Goal: Contribute content: Contribute content

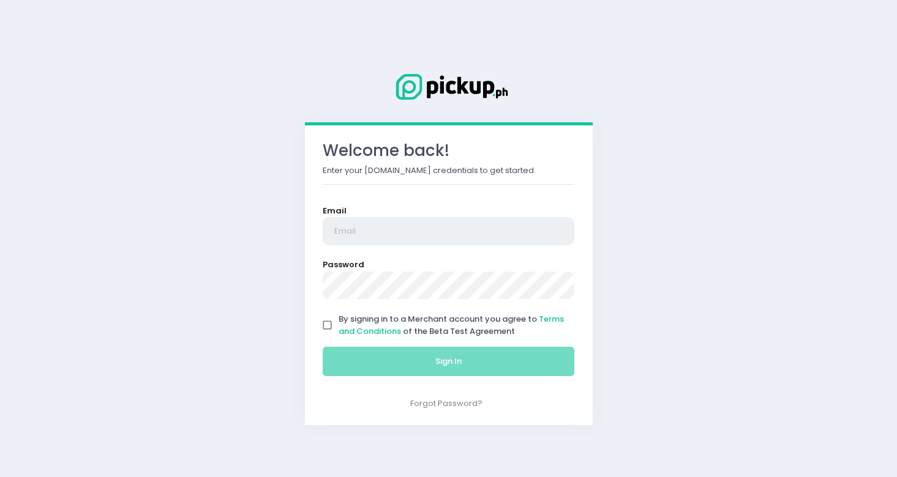
click at [417, 232] on input "email" at bounding box center [448, 231] width 252 height 28
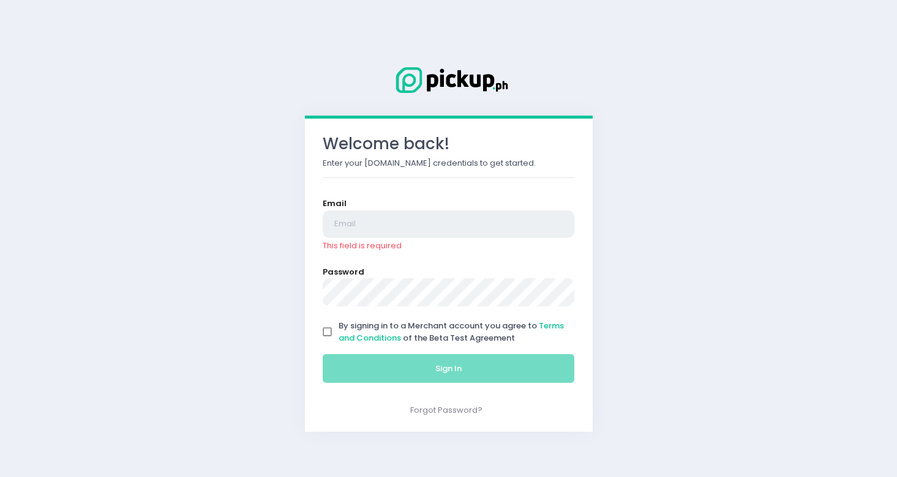
type input "[EMAIL_ADDRESS][DOMAIN_NAME]"
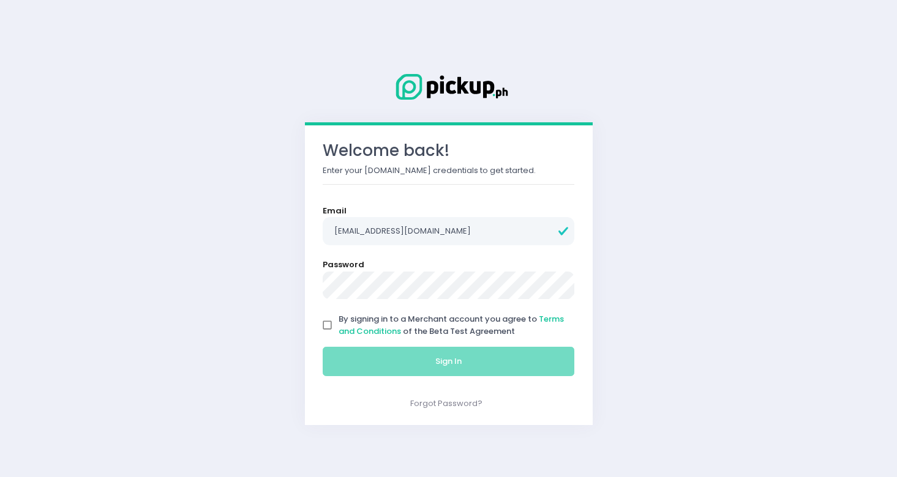
click at [336, 324] on input "By signing in to a Merchant account you agree to Terms and Conditions of the Be…" at bounding box center [327, 325] width 23 height 23
checkbox input "true"
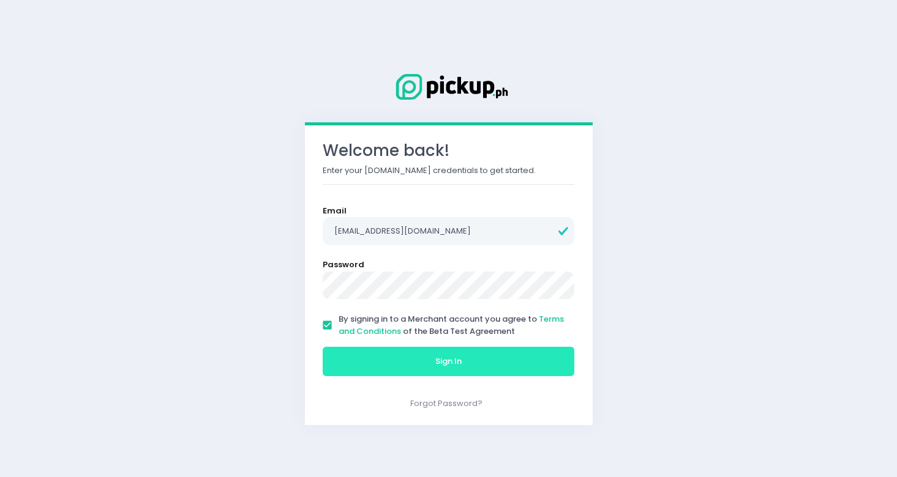
click at [365, 349] on button "Sign In" at bounding box center [448, 361] width 252 height 29
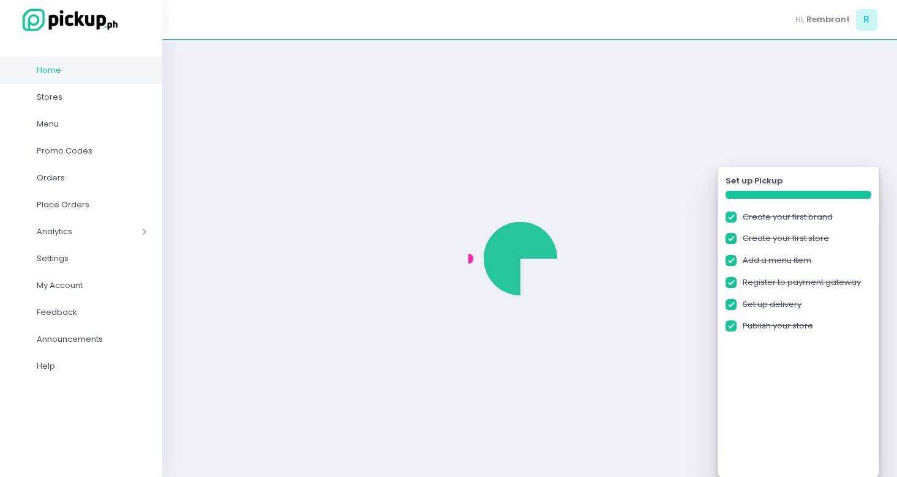
checkbox input "true"
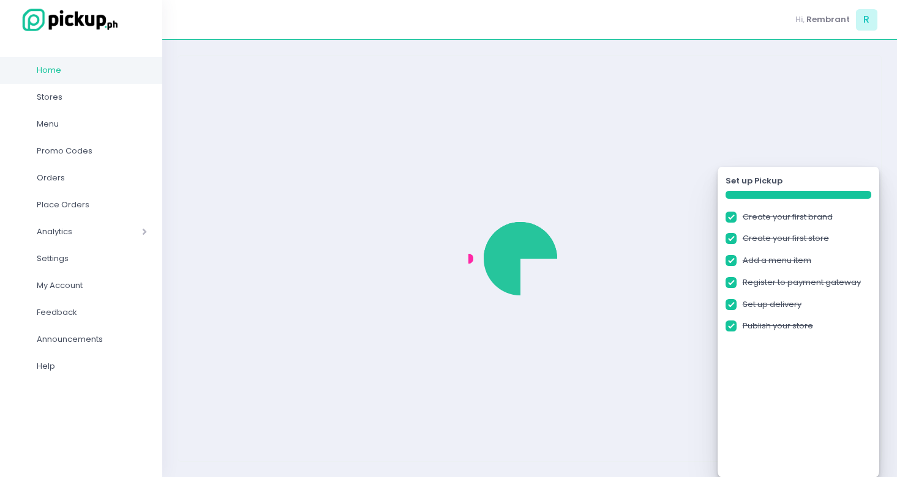
checkbox input "true"
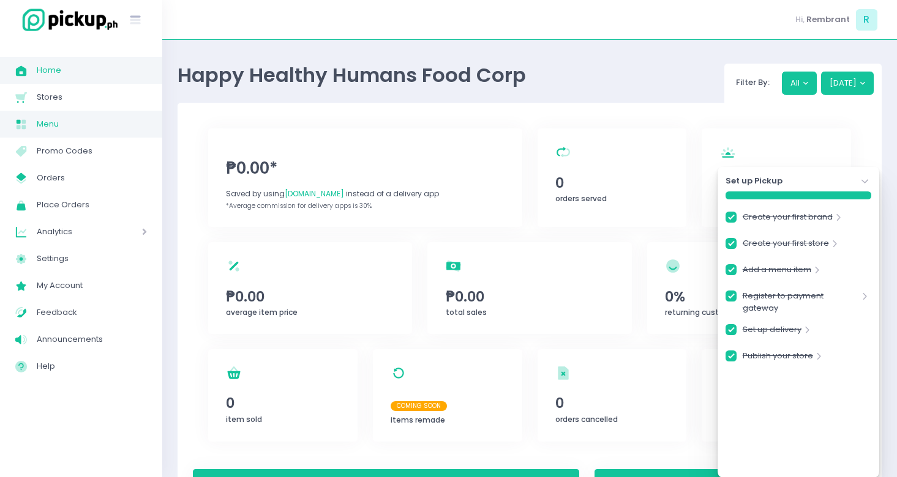
click at [57, 132] on span "Menu" at bounding box center [92, 124] width 110 height 16
checkbox input "true"
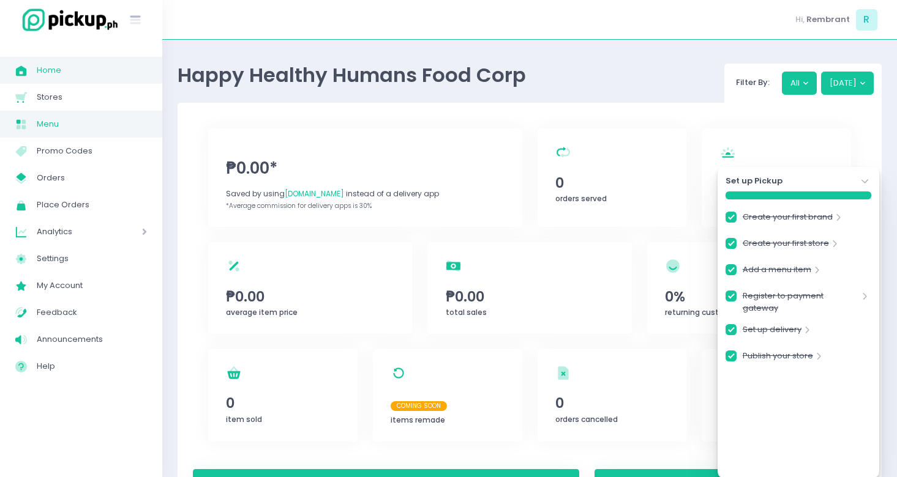
checkbox input "true"
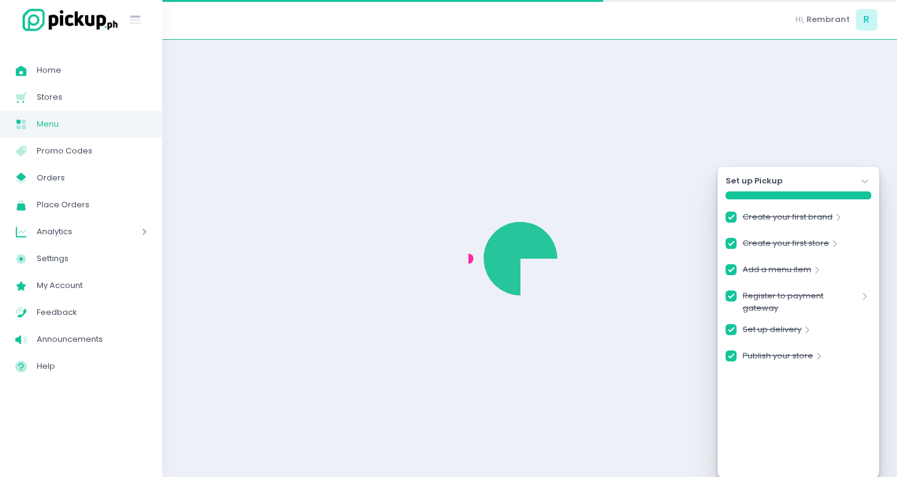
checkbox input "true"
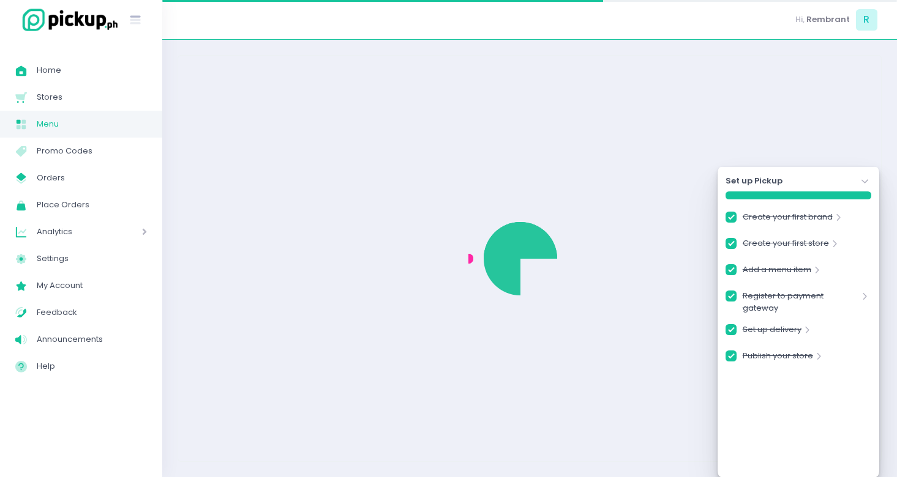
checkbox input "true"
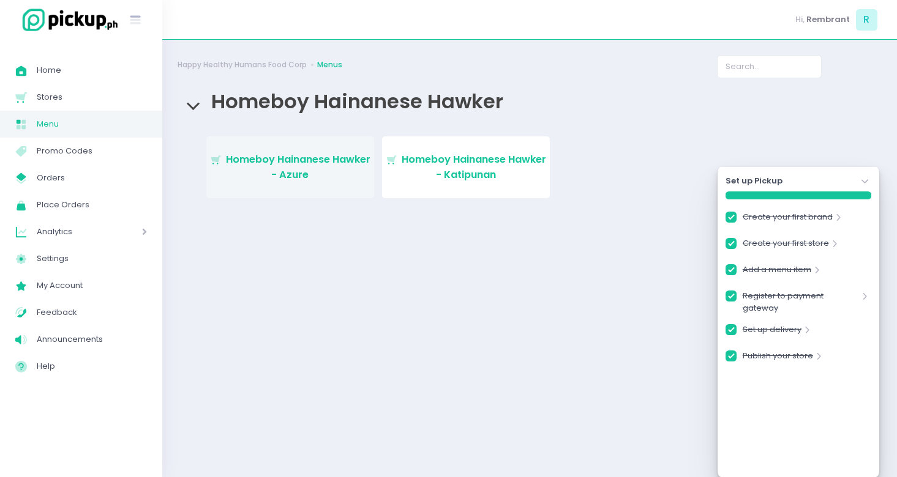
click at [260, 177] on link "Stockholm-icons / Shopping / Cart1 Created with Sketch. Homeboy Hainanese Hawke…" at bounding box center [290, 167] width 168 height 62
checkbox input "true"
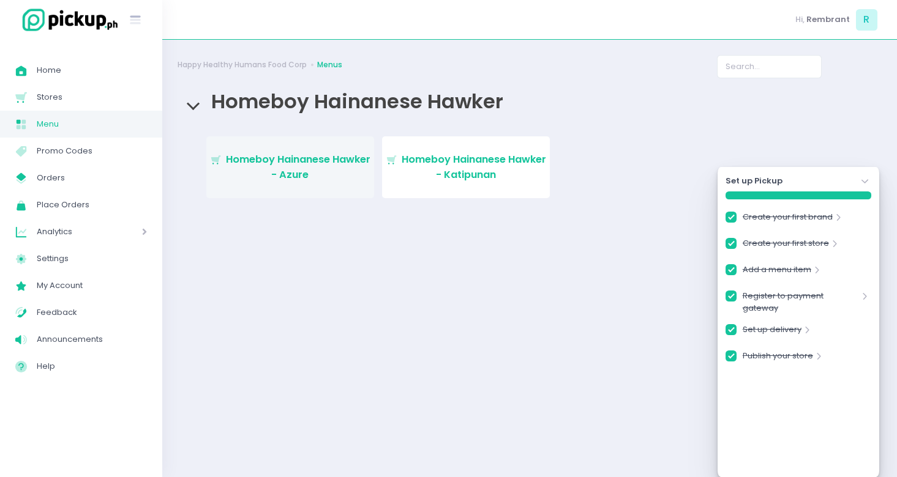
checkbox input "true"
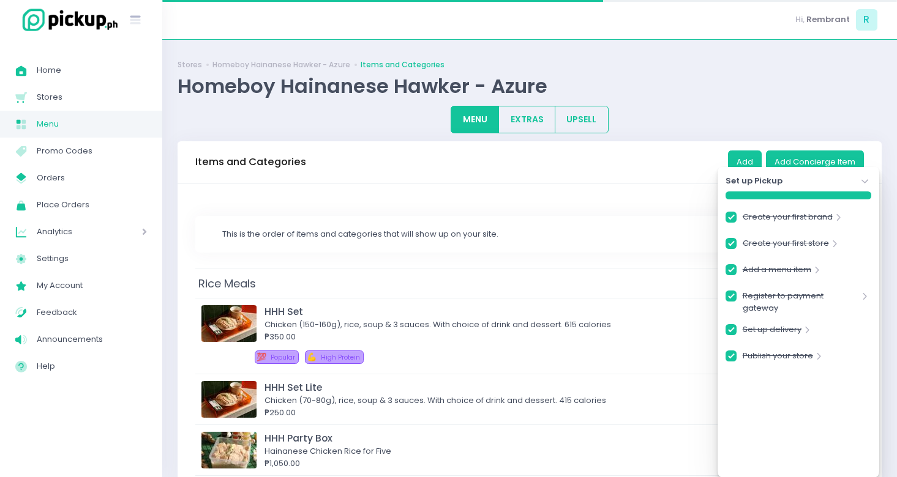
checkbox input "true"
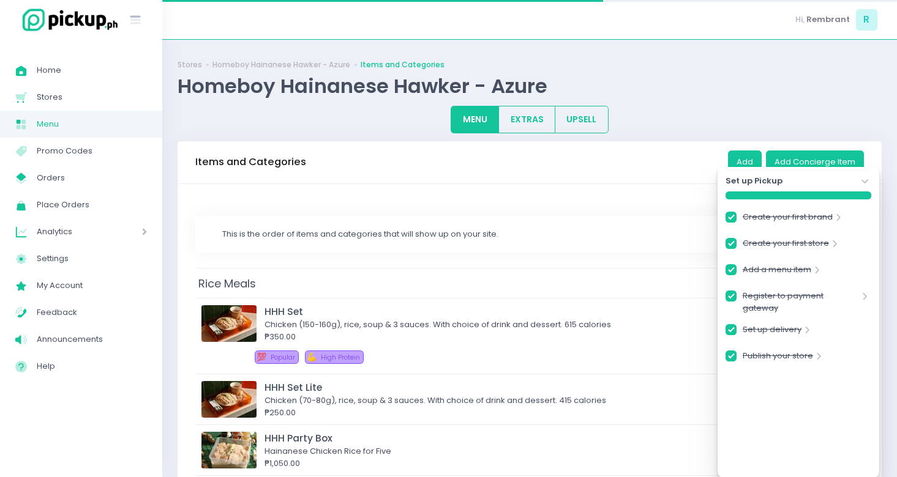
checkbox input "true"
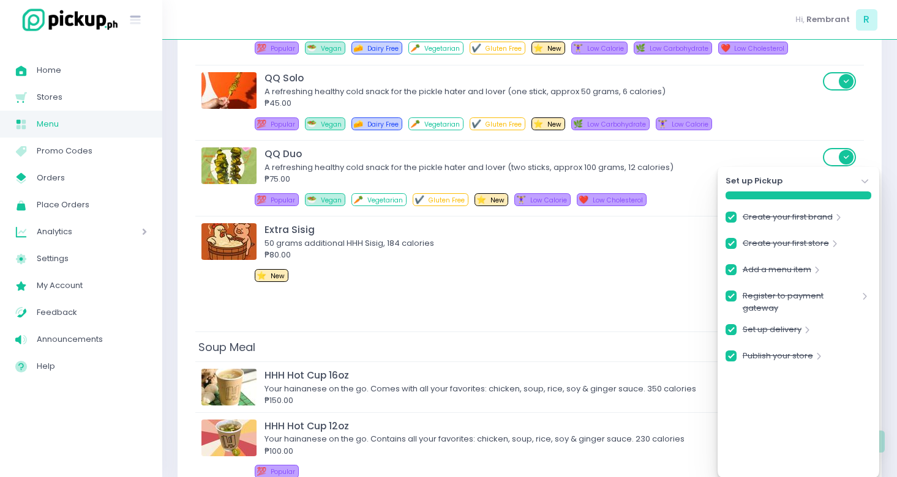
scroll to position [2415, 0]
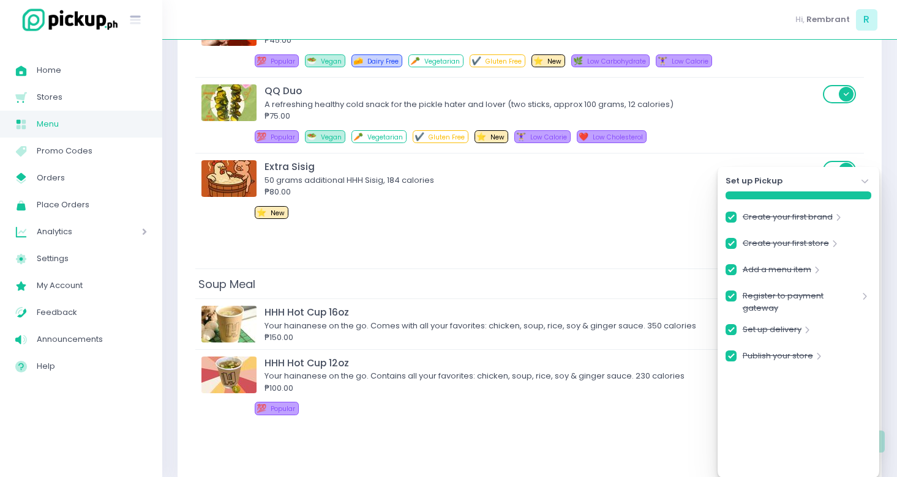
click at [862, 179] on icon "Stockholm-icons / Navigation / Angle-down Created with Sketch." at bounding box center [865, 182] width 12 height 12
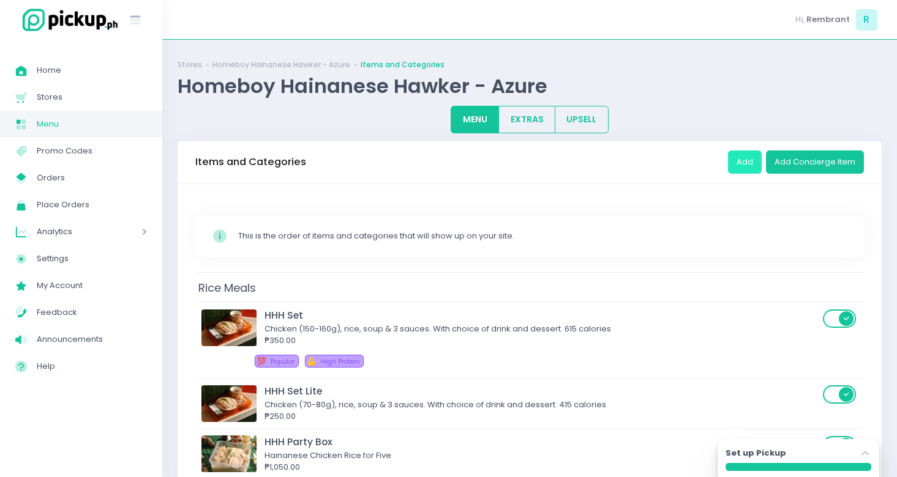
click at [749, 165] on button "Add" at bounding box center [745, 162] width 34 height 23
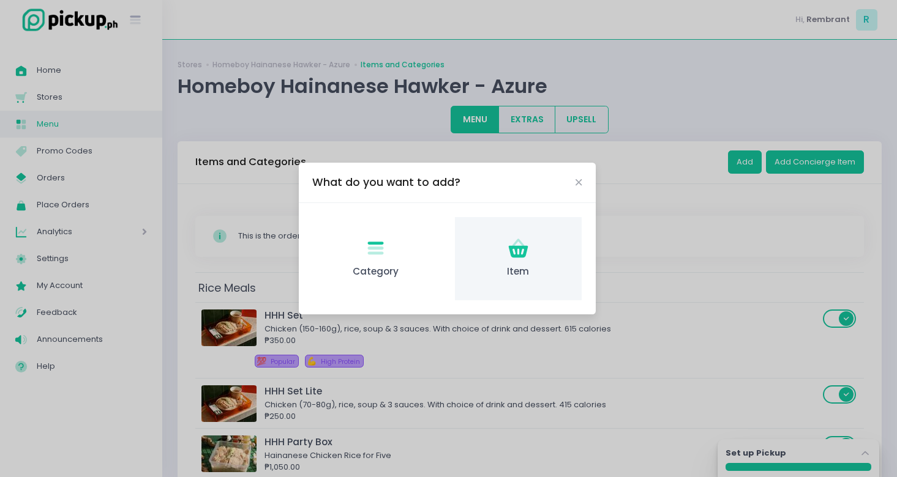
click at [506, 236] on div "Item Created with Sketch. Item" at bounding box center [518, 259] width 127 height 84
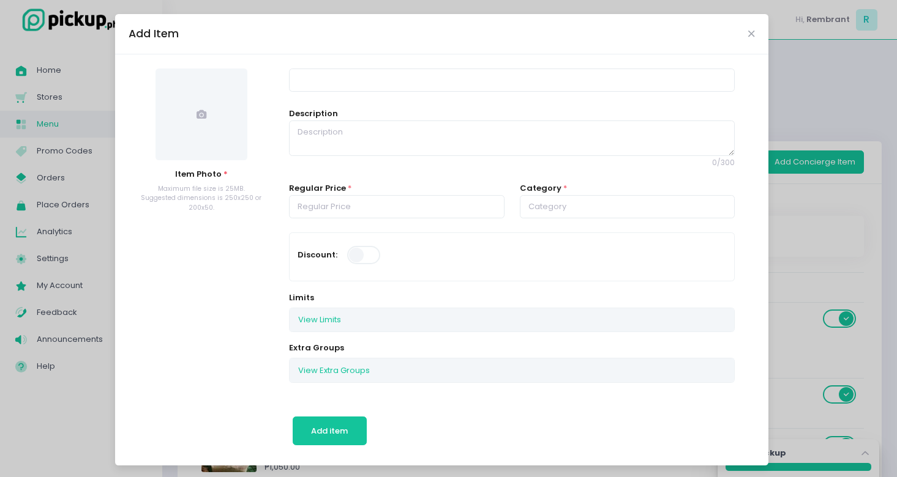
click at [157, 100] on span at bounding box center [201, 115] width 92 height 92
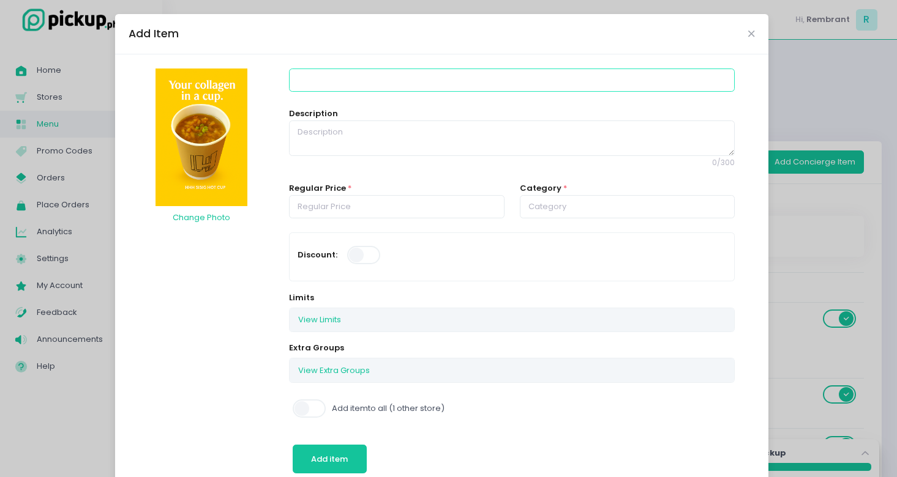
click at [345, 83] on input at bounding box center [511, 80] width 445 height 23
type input "HHH Sisig Hot Cup 12oz"
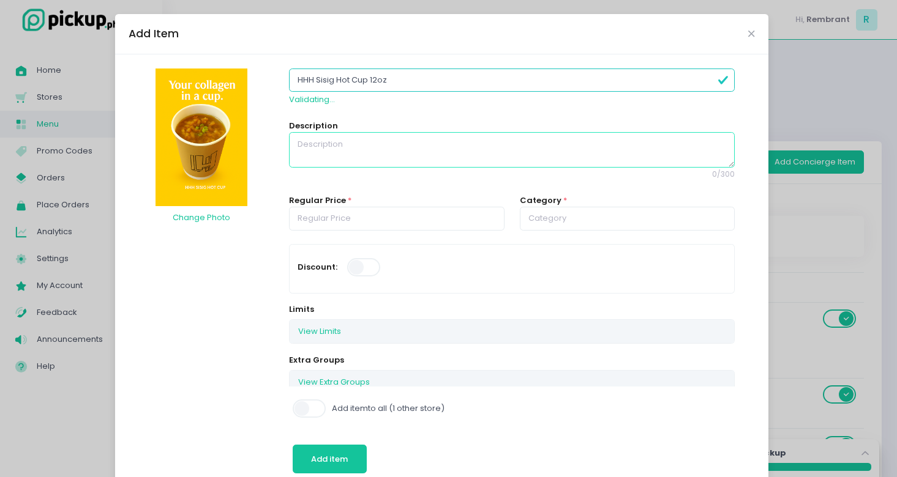
click at [367, 140] on textarea at bounding box center [511, 149] width 445 height 35
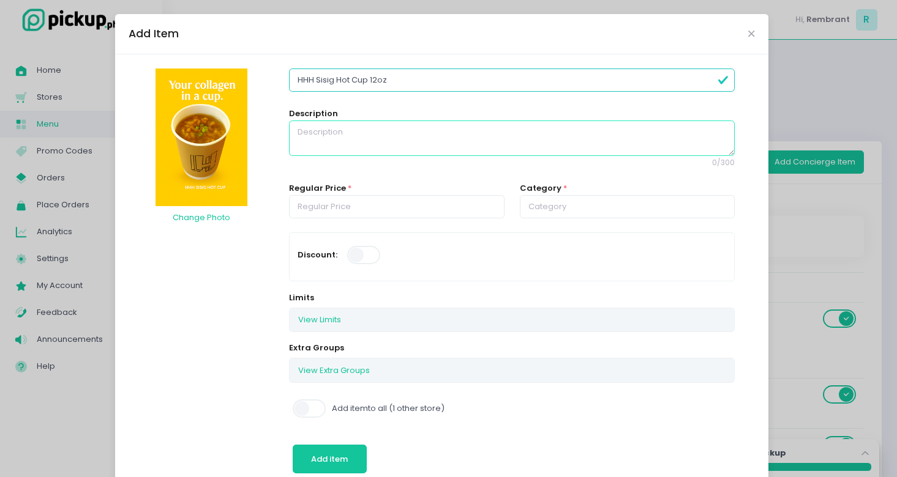
paste textarea "Your collagen in a cup, 240 calories (100 g rice, 30g sisig, soup, leeks, w a s…"
type textarea "Your collagen in a cup, 240 calories (100 g rice, 30g sisig, soup, leeks, w a s…"
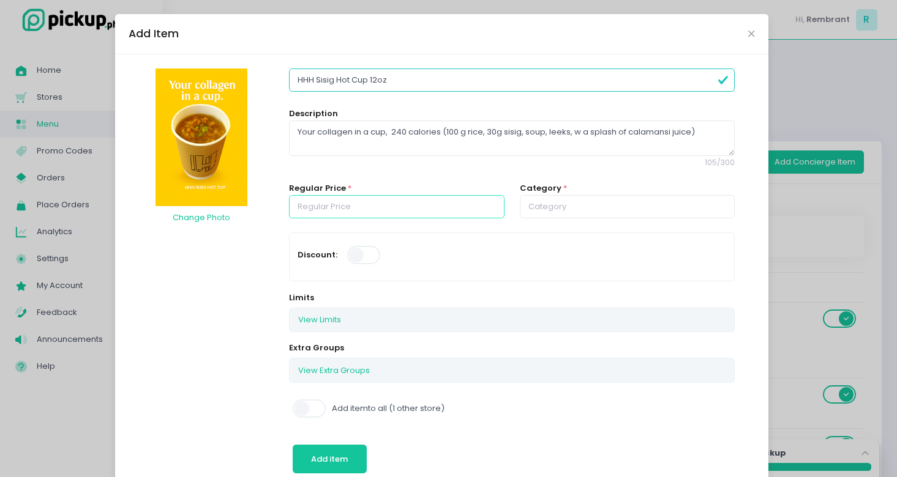
click at [358, 204] on input "number" at bounding box center [396, 206] width 215 height 23
type input "100.00"
click at [537, 207] on input "text" at bounding box center [627, 206] width 215 height 23
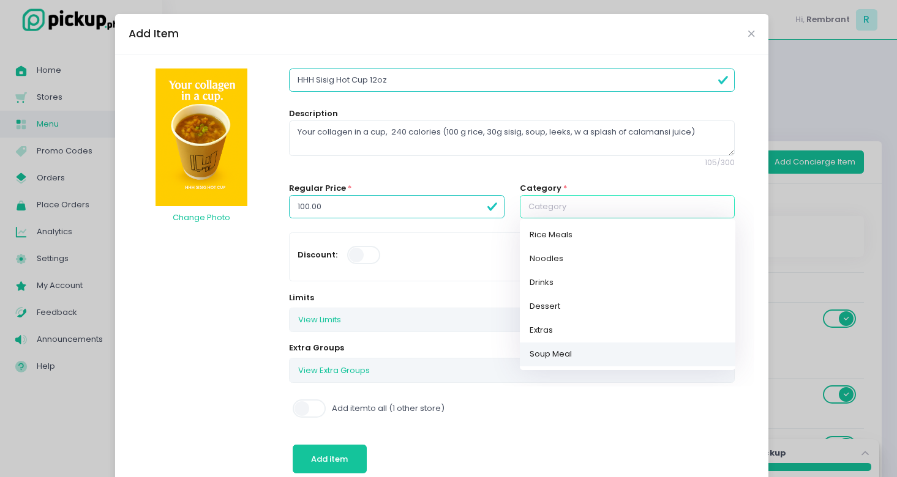
click at [562, 354] on link "Soup Meal" at bounding box center [627, 355] width 215 height 24
type input "Soup Meal"
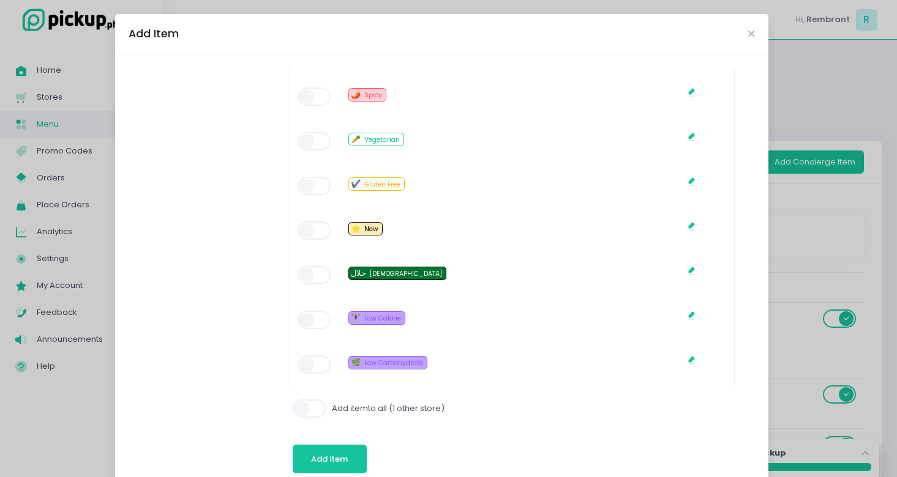
scroll to position [796, 0]
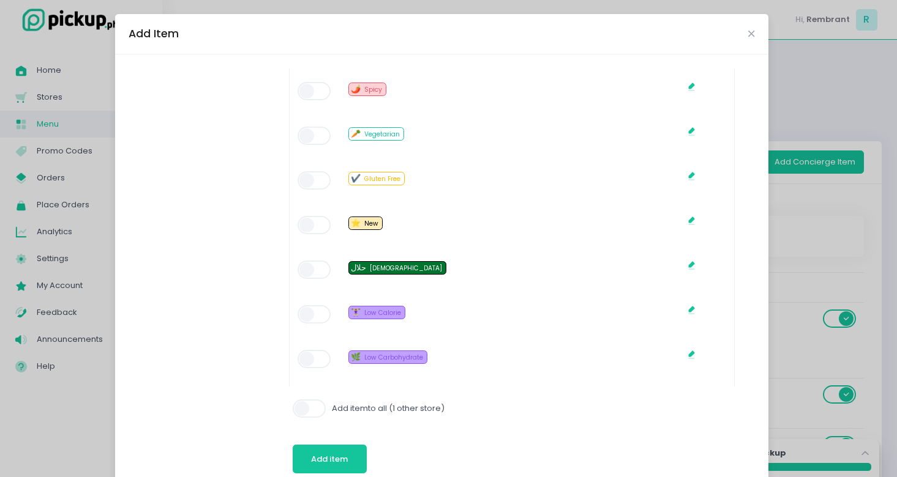
click at [316, 224] on span at bounding box center [314, 225] width 35 height 18
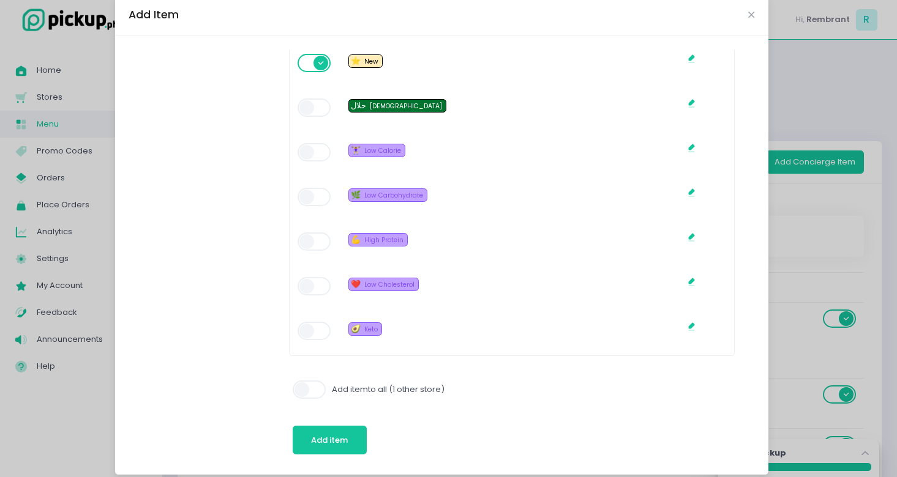
scroll to position [30, 0]
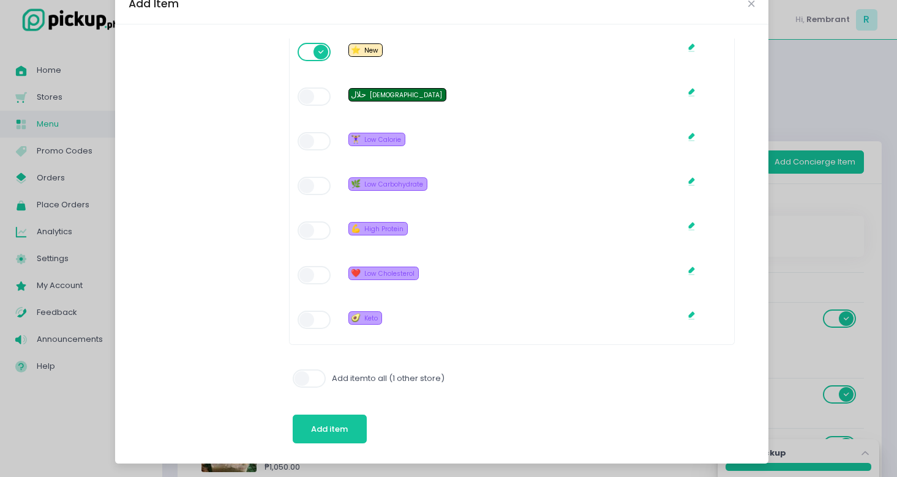
click at [310, 380] on span at bounding box center [310, 379] width 35 height 18
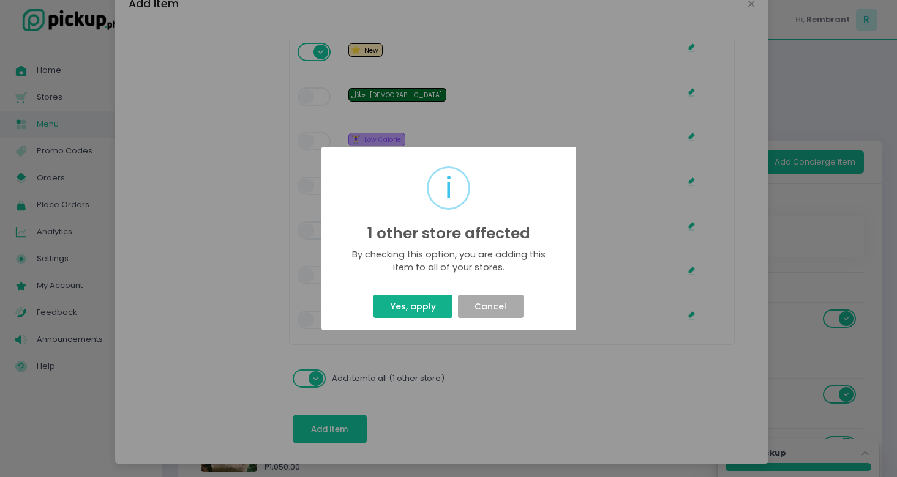
click at [433, 306] on button "Yes, apply" at bounding box center [412, 306] width 79 height 23
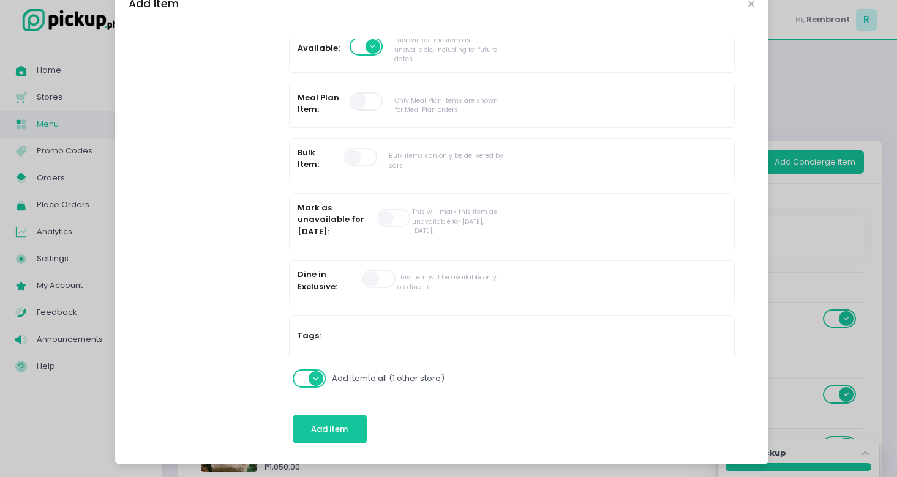
scroll to position [0, 0]
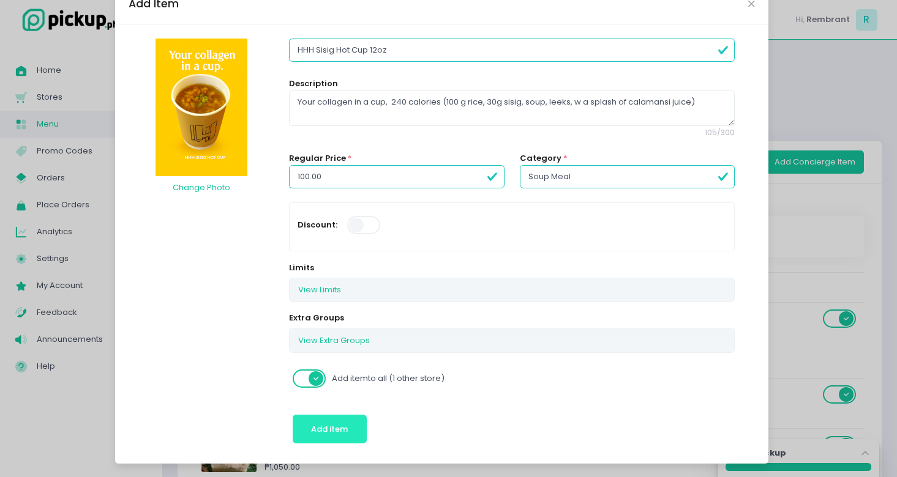
click at [321, 427] on span "Add item" at bounding box center [329, 429] width 37 height 12
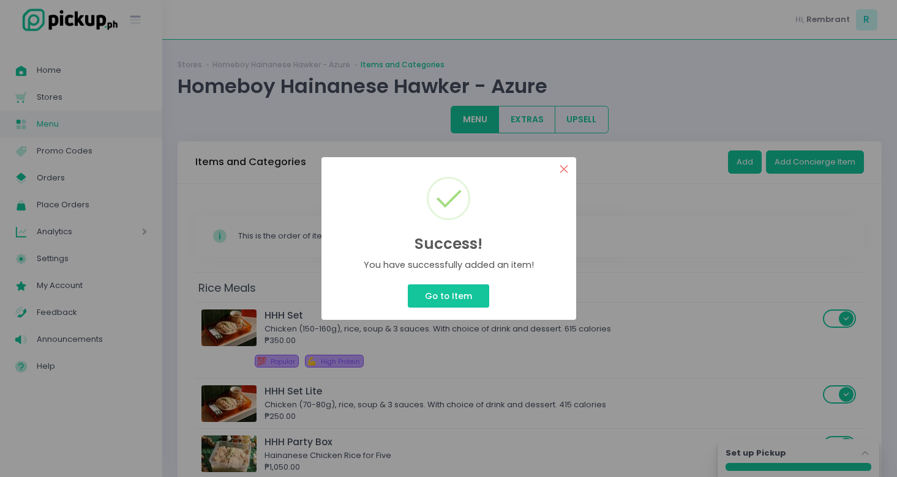
click at [564, 166] on button "×" at bounding box center [564, 169] width 24 height 24
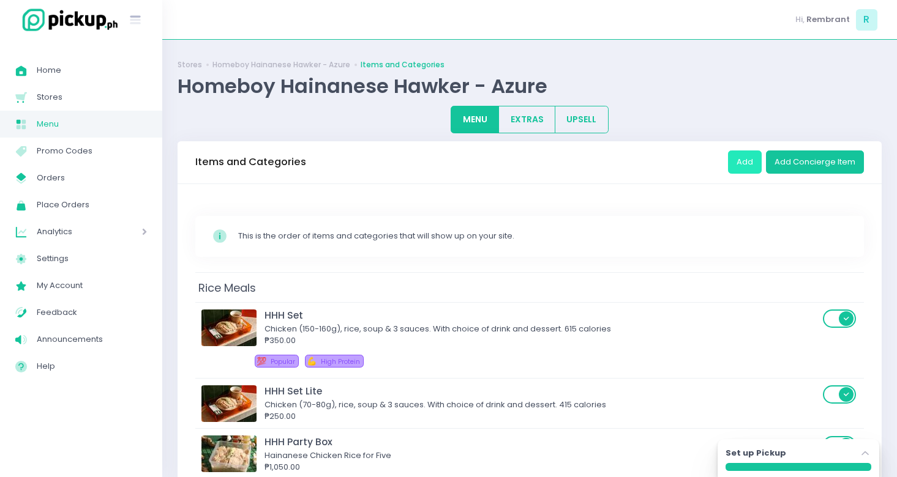
click at [744, 160] on button "Add" at bounding box center [745, 162] width 34 height 23
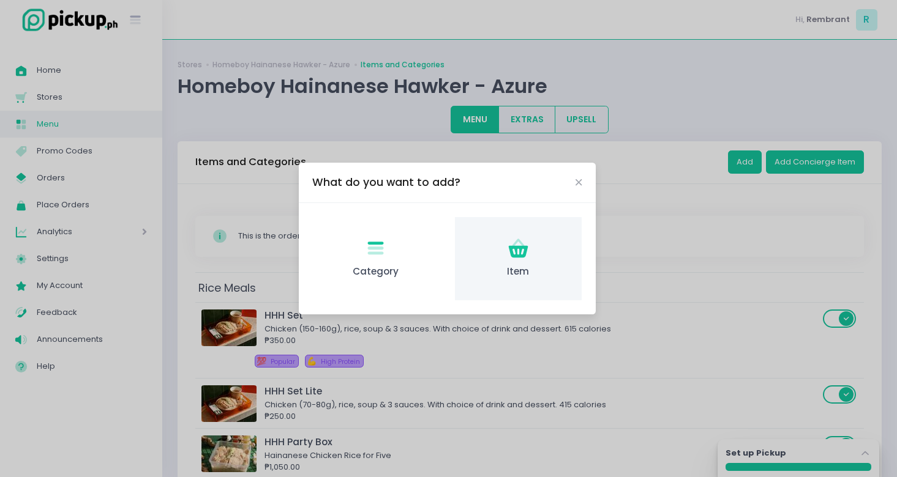
click at [507, 248] on icon "Item Created with Sketch." at bounding box center [518, 249] width 24 height 24
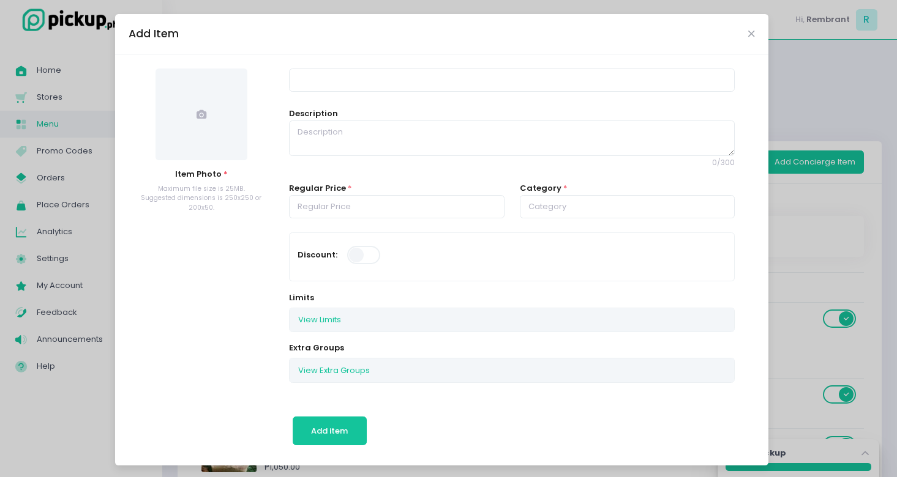
click at [225, 122] on span at bounding box center [201, 115] width 92 height 92
click at [210, 136] on span at bounding box center [201, 115] width 92 height 92
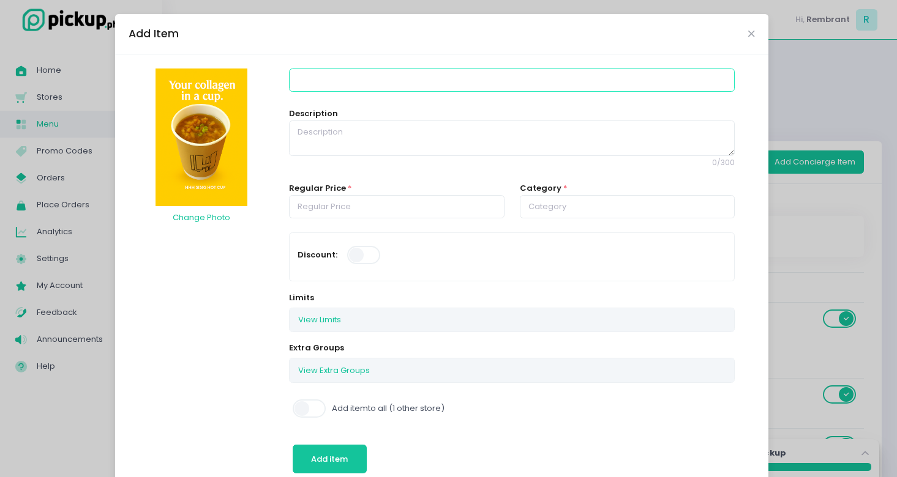
click at [420, 86] on input at bounding box center [511, 80] width 445 height 23
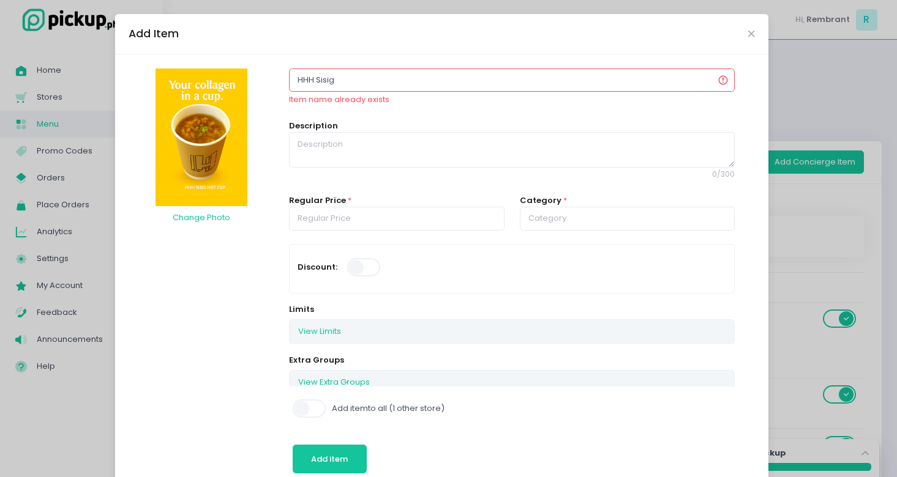
click at [399, 79] on input "HHH Sisig" at bounding box center [511, 80] width 445 height 23
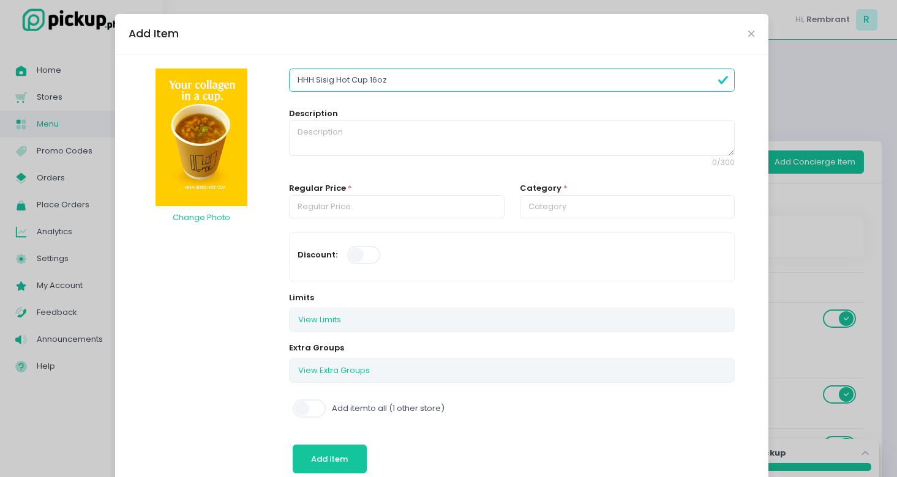
type input "HHH Sisig Hot Cup 16oz"
click at [398, 135] on textarea at bounding box center [511, 138] width 445 height 35
paste textarea "Your collagen in a cup, 360 calories (200 g rice, 30g sisig, soup, leeks, w a s…"
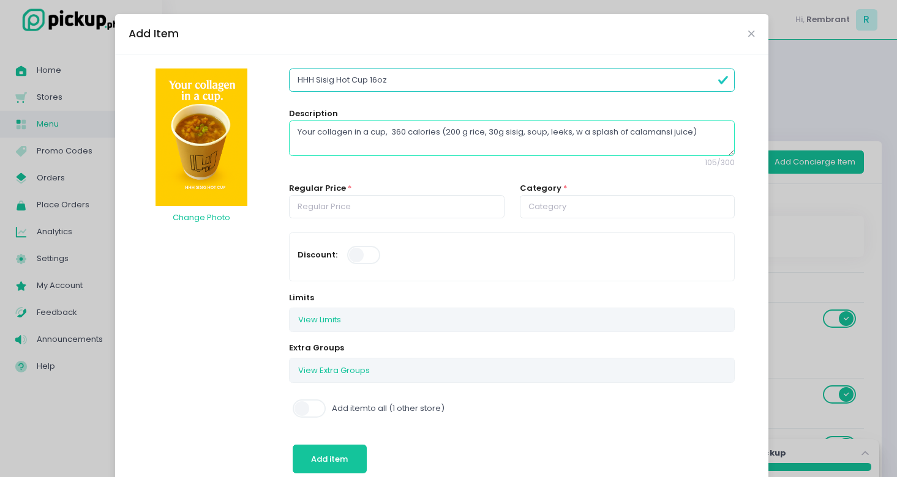
type textarea "Your collagen in a cup, 360 calories (200 g rice, 30g sisig, soup, leeks, w a s…"
click at [388, 204] on input "number" at bounding box center [396, 206] width 215 height 23
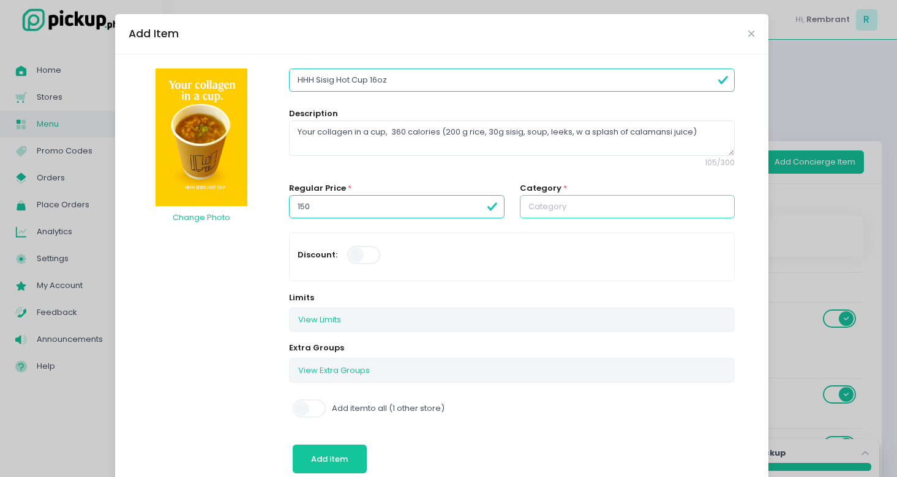
type input "150.00"
click at [566, 200] on input "text" at bounding box center [627, 206] width 215 height 23
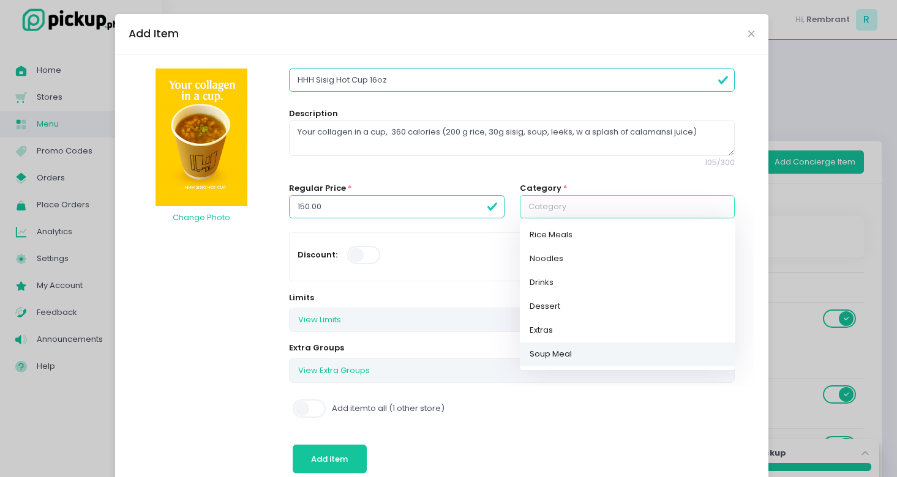
click at [551, 354] on link "Soup Meal" at bounding box center [627, 355] width 215 height 24
type input "Soup Meal"
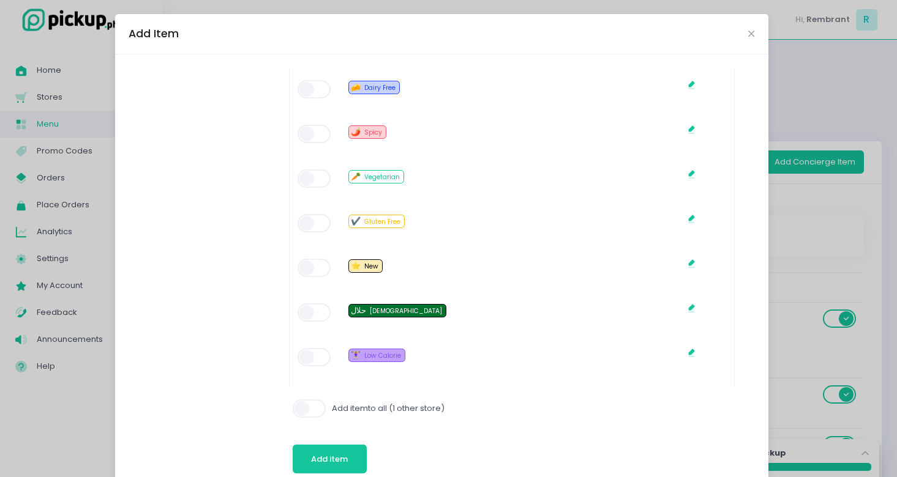
scroll to position [812, 0]
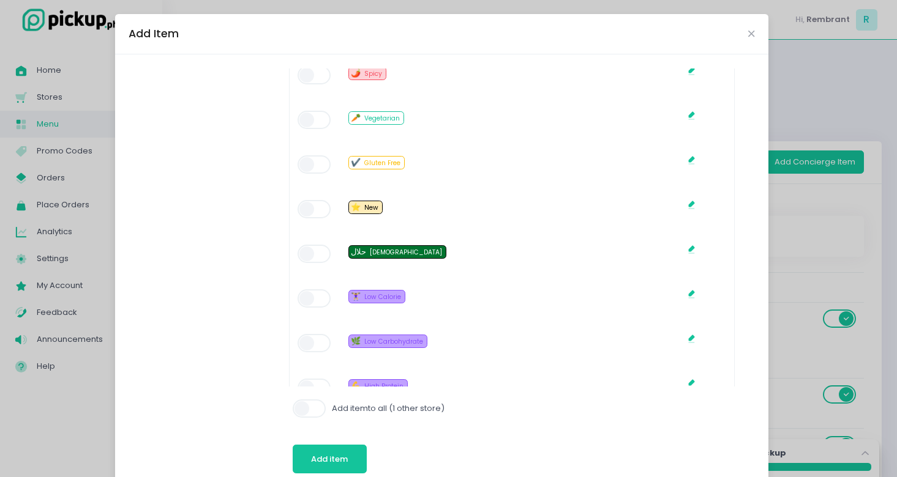
click at [318, 206] on span at bounding box center [314, 209] width 35 height 18
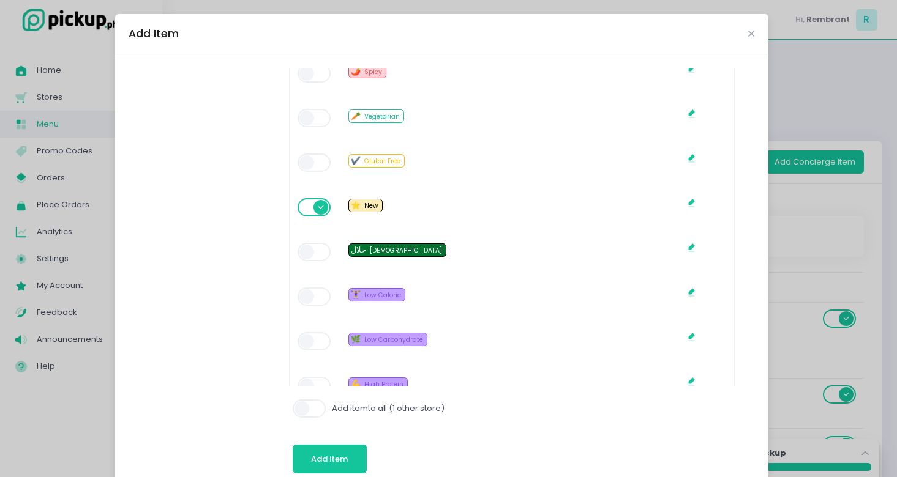
scroll to position [939, 0]
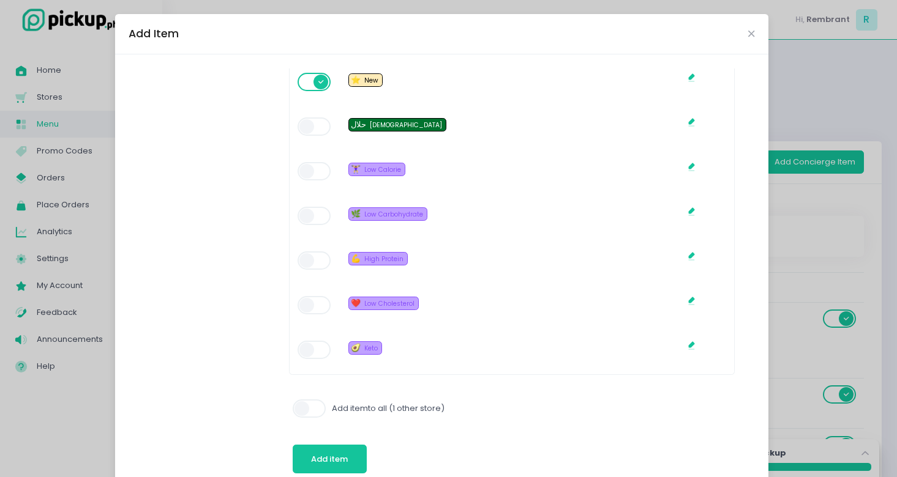
click at [304, 417] on span at bounding box center [310, 409] width 35 height 18
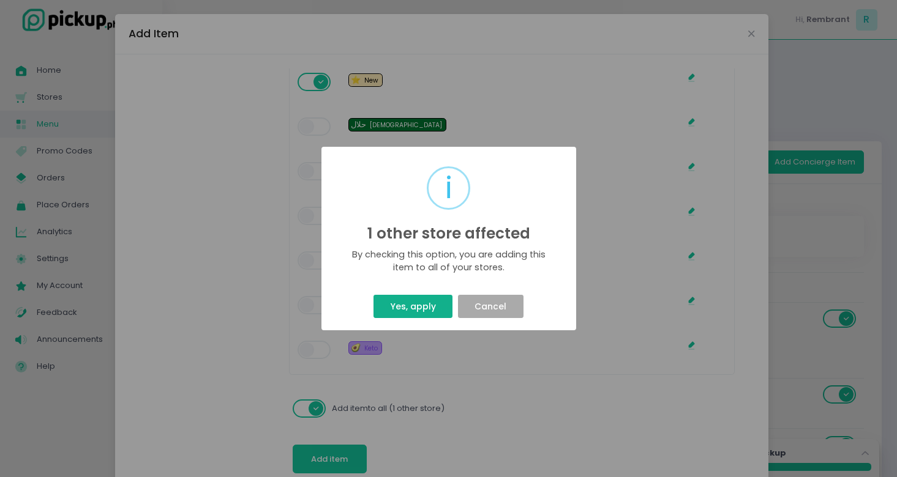
click at [428, 307] on button "Yes, apply" at bounding box center [412, 306] width 79 height 23
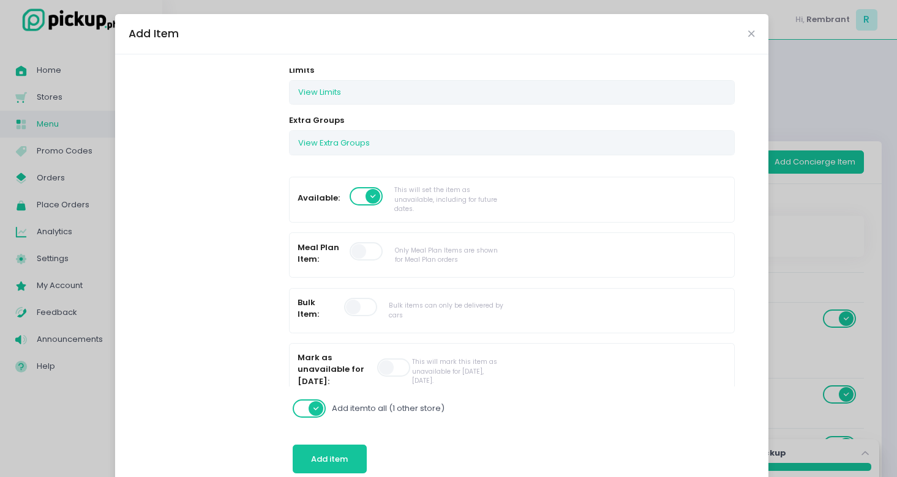
scroll to position [0, 0]
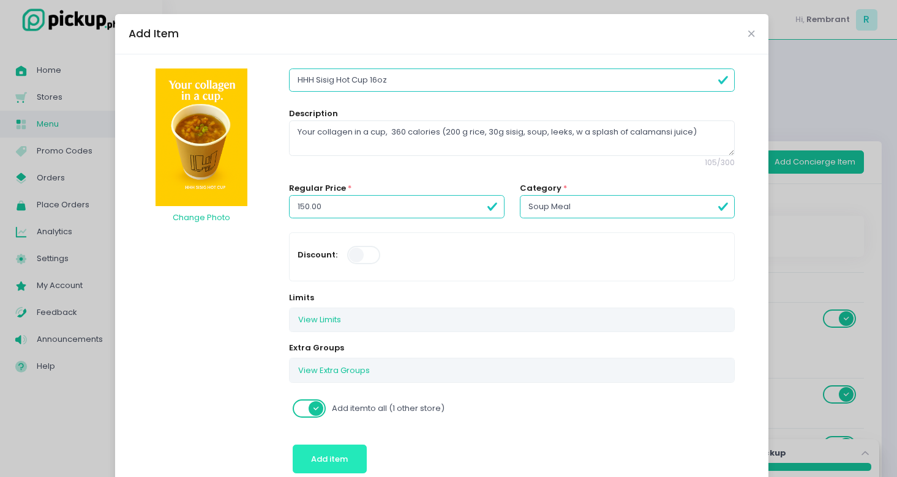
click at [326, 454] on span "Add item" at bounding box center [329, 459] width 37 height 12
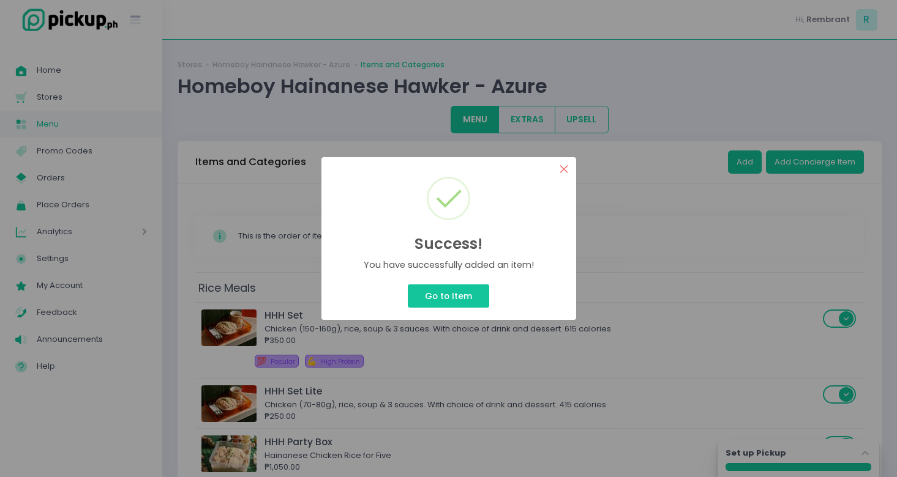
click at [561, 170] on button "×" at bounding box center [564, 169] width 24 height 24
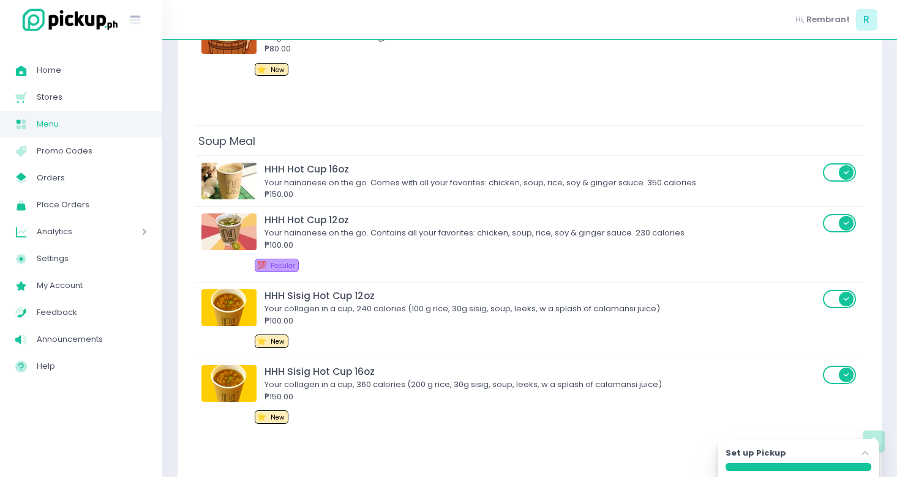
scroll to position [2567, 0]
